Goal: Check status: Check status

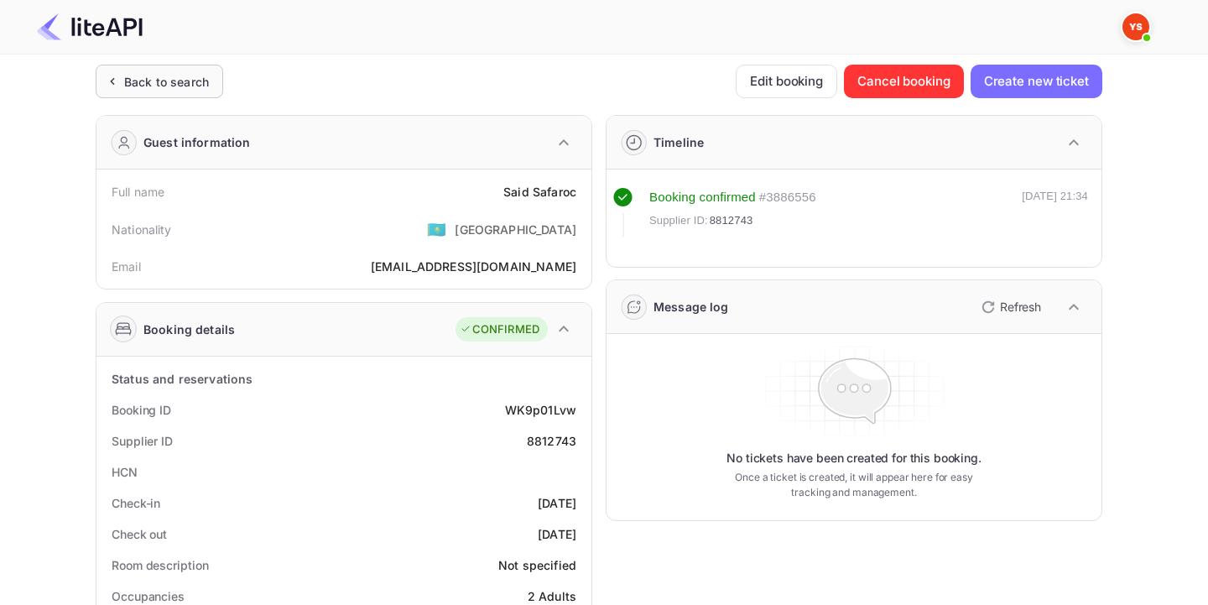
click at [206, 92] on div "Back to search" at bounding box center [160, 82] width 128 height 34
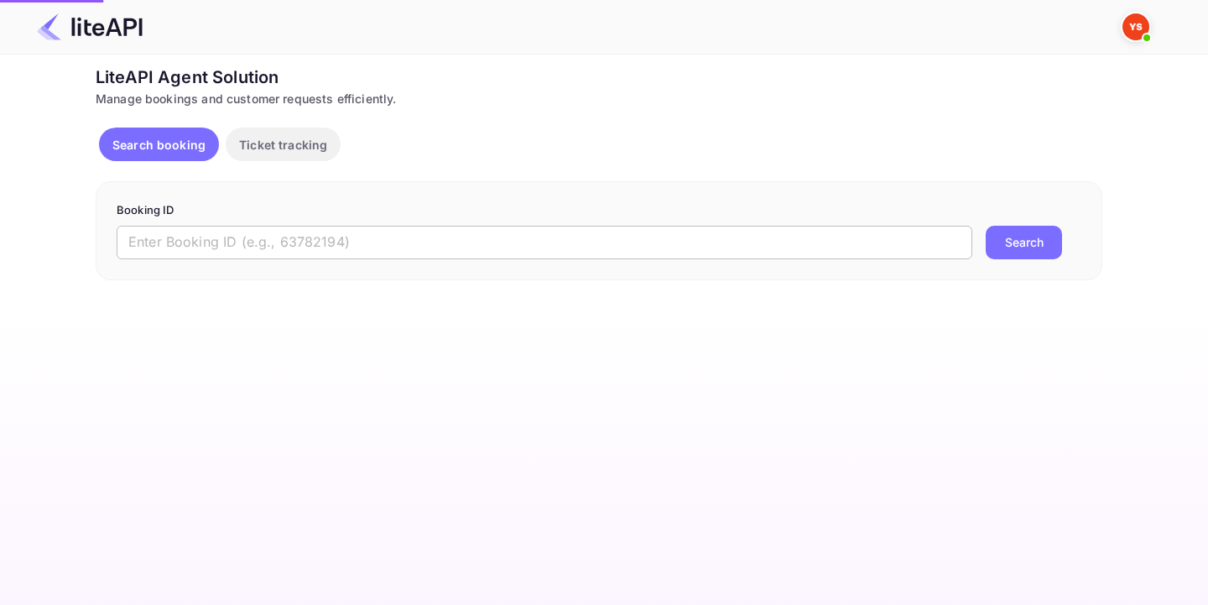
click at [202, 240] on input "text" at bounding box center [545, 243] width 856 height 34
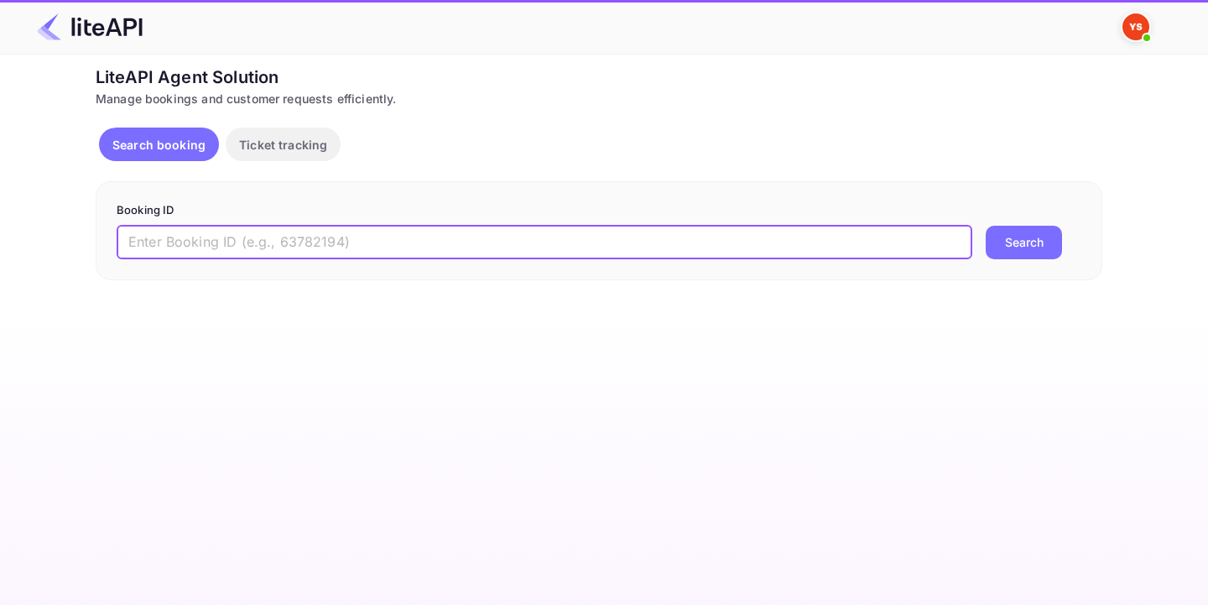
paste input "8879738"
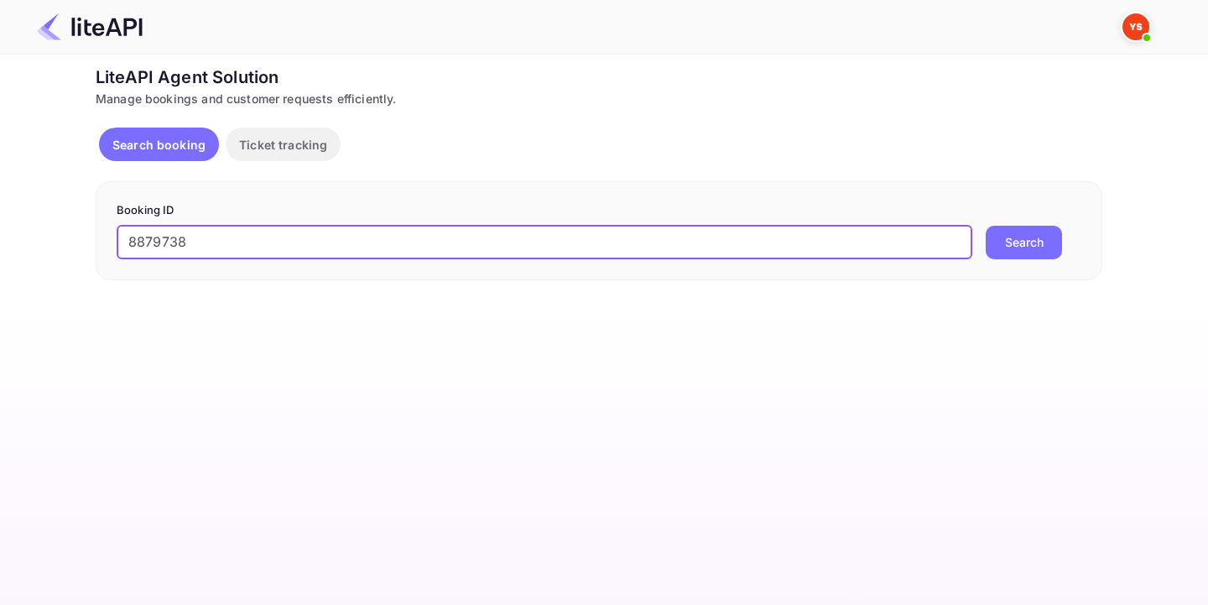
type input "8879738"
click at [996, 230] on button "Search" at bounding box center [1024, 243] width 76 height 34
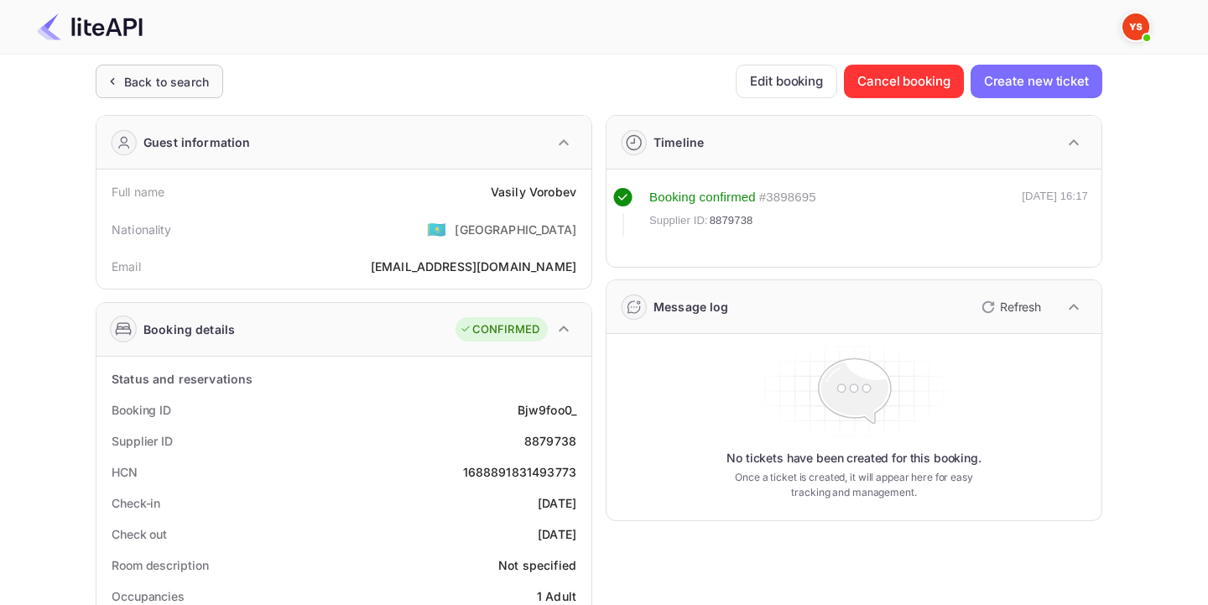
click at [174, 88] on div "Back to search" at bounding box center [166, 82] width 85 height 18
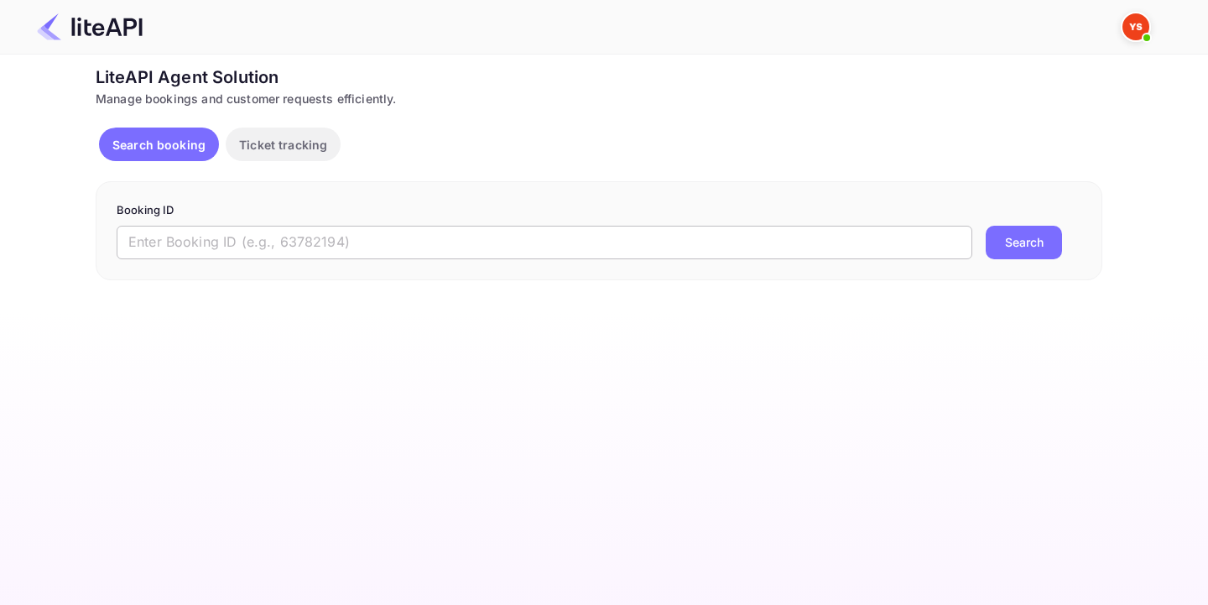
click at [231, 237] on input "text" at bounding box center [545, 243] width 856 height 34
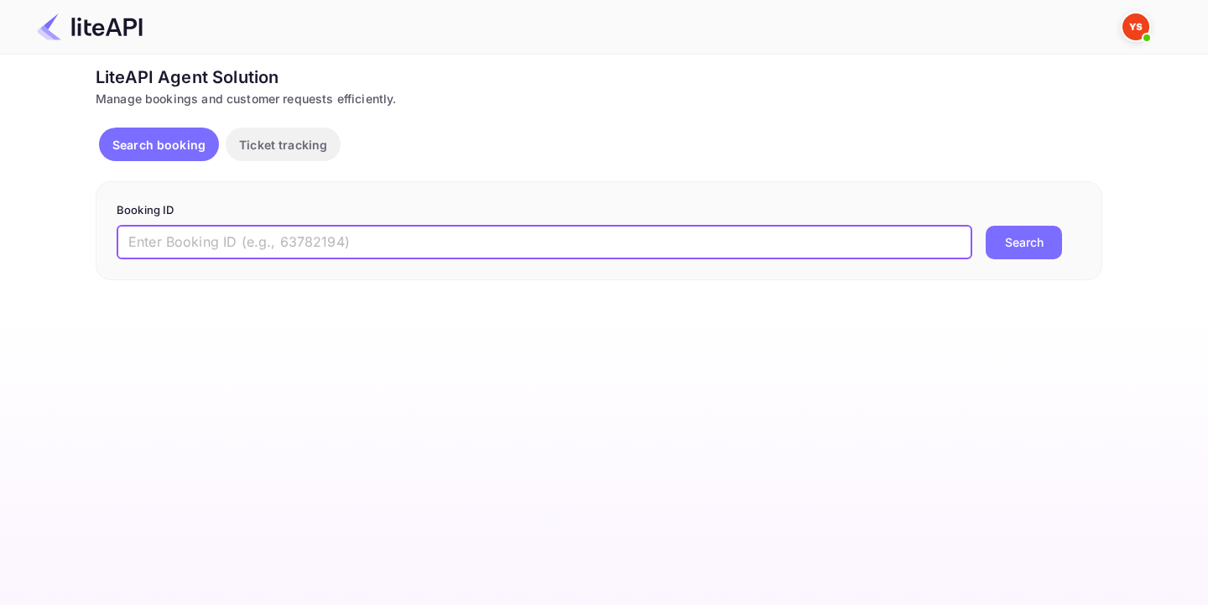
paste input "8657360"
type input "8657360"
click at [1031, 237] on button "Search" at bounding box center [1024, 243] width 76 height 34
